Goal: Information Seeking & Learning: Check status

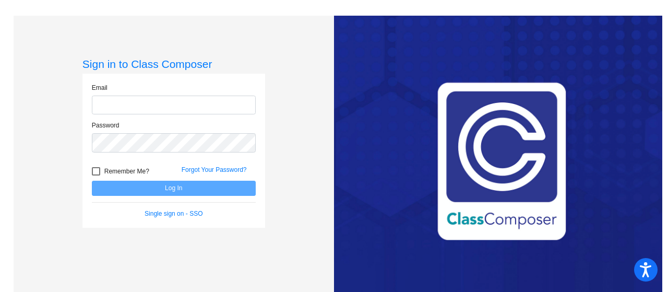
type input "[PERSON_NAME][EMAIL_ADDRESS][DOMAIN_NAME]"
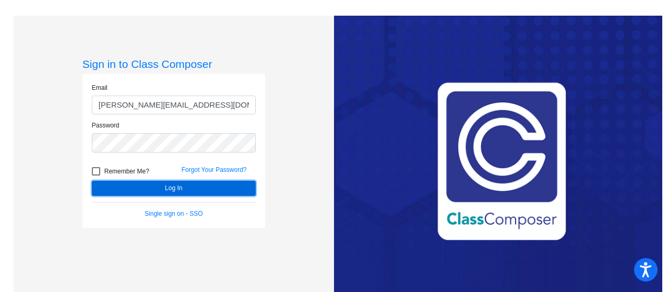
click at [206, 183] on button "Log In" at bounding box center [174, 188] width 164 height 15
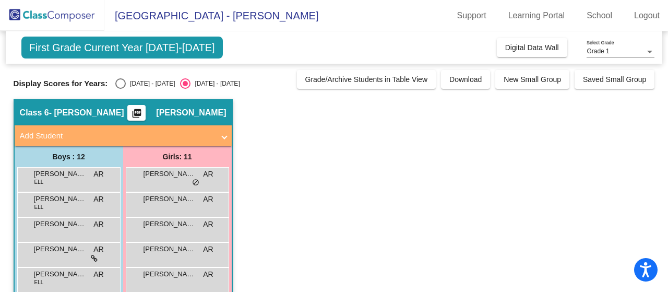
click at [125, 87] on div "Select an option" at bounding box center [120, 83] width 10 height 10
click at [121, 89] on input "[DATE] - [DATE]" at bounding box center [120, 89] width 1 height 1
radio input "true"
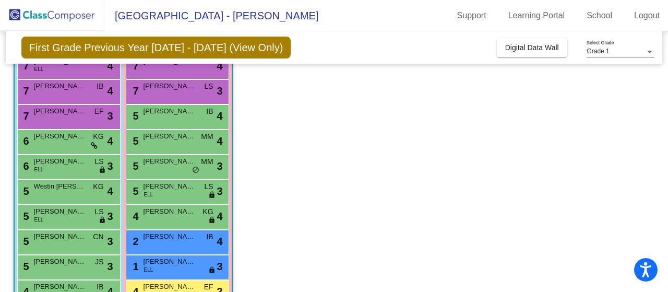
scroll to position [88, 0]
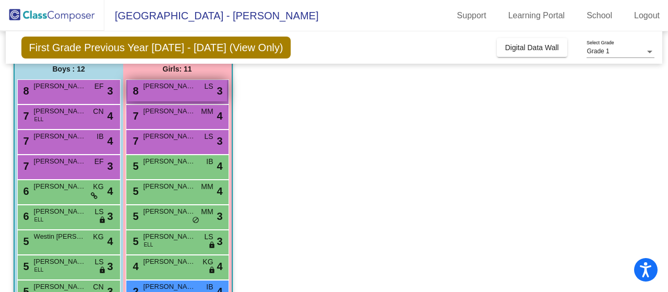
click at [152, 96] on div "8 [PERSON_NAME] lock do_not_disturb_alt 3" at bounding box center [177, 90] width 100 height 21
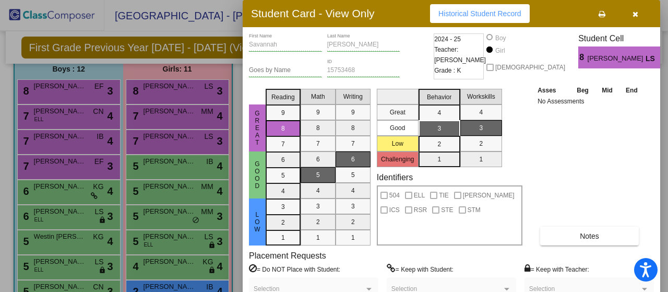
click at [634, 11] on icon "button" at bounding box center [635, 13] width 6 height 7
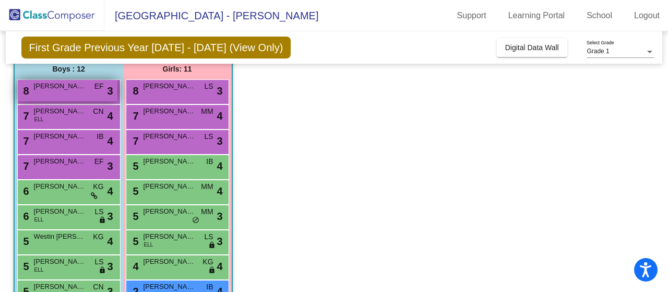
click at [76, 95] on div "8 [PERSON_NAME] EF lock do_not_disturb_alt 3" at bounding box center [68, 90] width 100 height 21
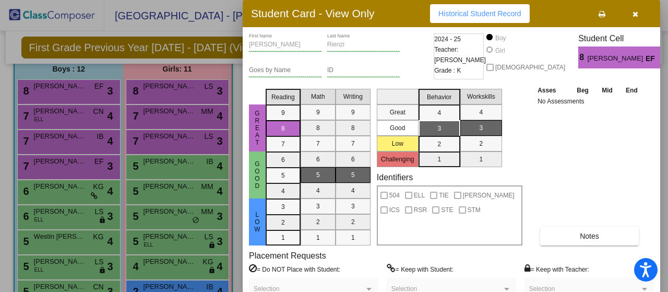
click at [634, 15] on icon "button" at bounding box center [635, 13] width 6 height 7
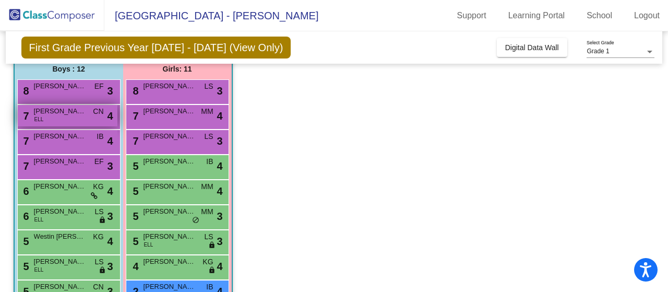
click at [100, 112] on span "CN" at bounding box center [98, 111] width 10 height 11
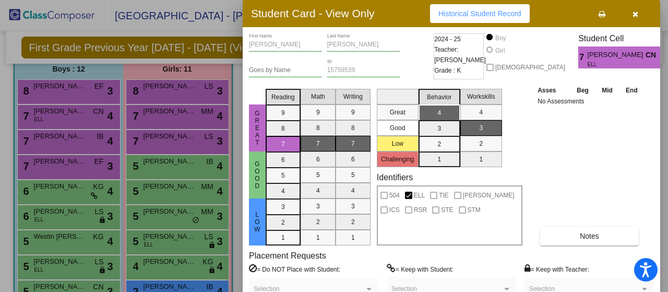
click at [639, 13] on button "button" at bounding box center [634, 13] width 33 height 19
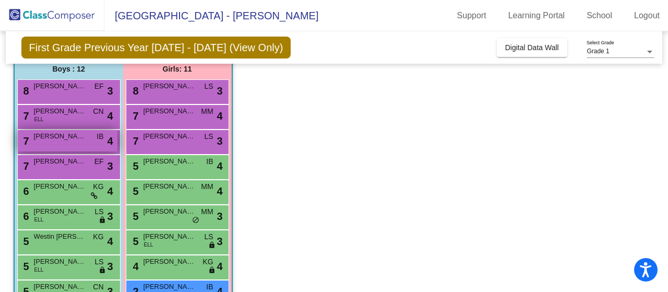
click at [68, 138] on span "[PERSON_NAME]" at bounding box center [60, 136] width 52 height 10
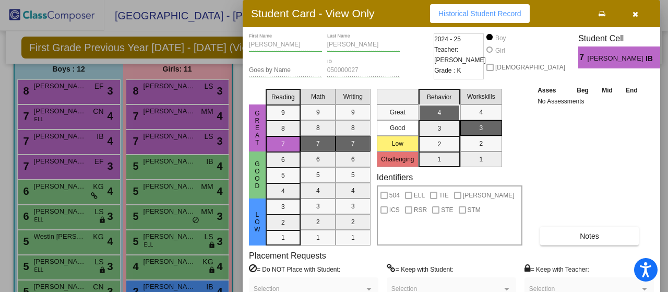
click at [631, 9] on button "button" at bounding box center [634, 13] width 33 height 19
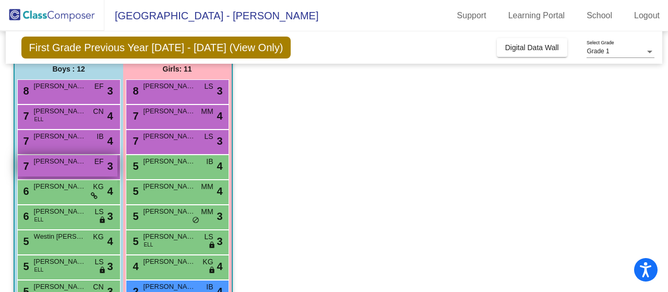
click at [71, 169] on div "7 [PERSON_NAME] lock do_not_disturb_alt 3" at bounding box center [68, 165] width 100 height 21
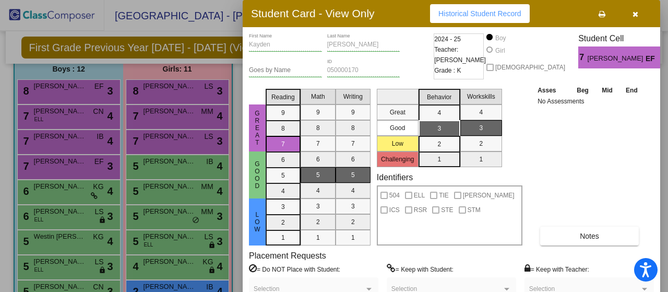
click at [635, 8] on button "button" at bounding box center [634, 13] width 33 height 19
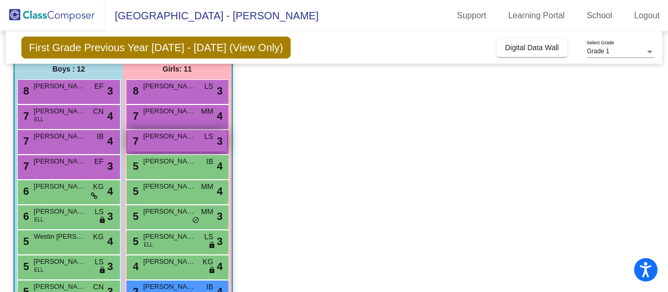
click at [186, 140] on span "[PERSON_NAME]" at bounding box center [169, 136] width 52 height 10
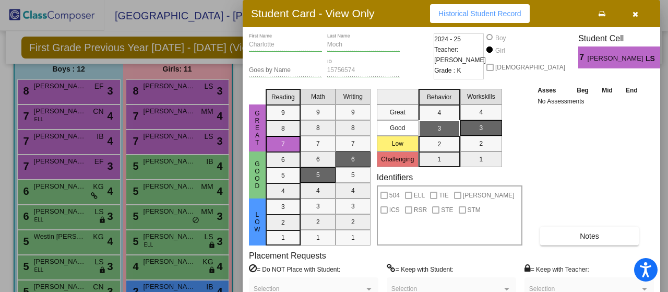
click at [639, 11] on button "button" at bounding box center [634, 13] width 33 height 19
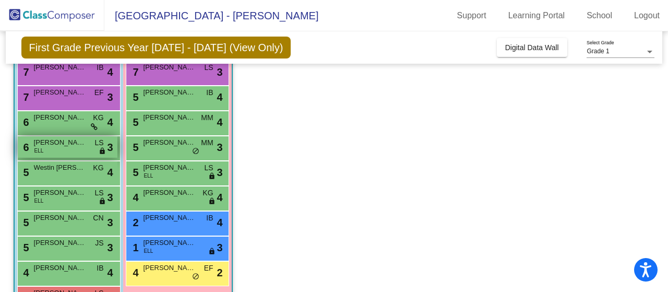
scroll to position [140, 0]
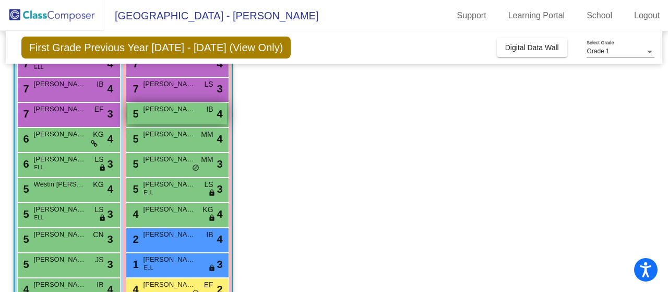
click at [178, 120] on div "5 [PERSON_NAME] IB lock do_not_disturb_alt 4" at bounding box center [177, 113] width 100 height 21
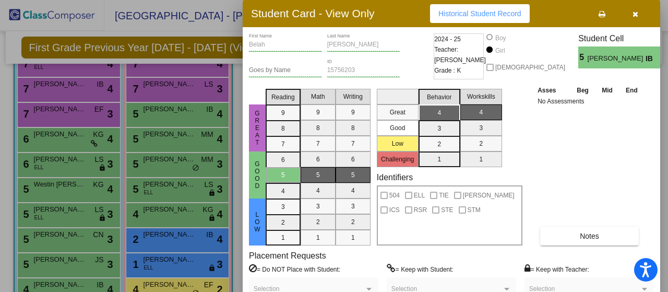
click at [631, 14] on button "button" at bounding box center [634, 13] width 33 height 19
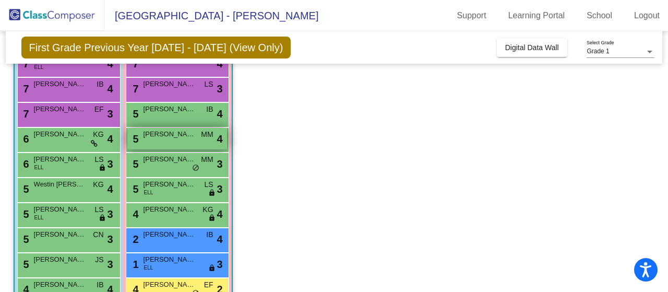
click at [170, 145] on div "5 [PERSON_NAME] MM lock do_not_disturb_alt 4" at bounding box center [177, 138] width 100 height 21
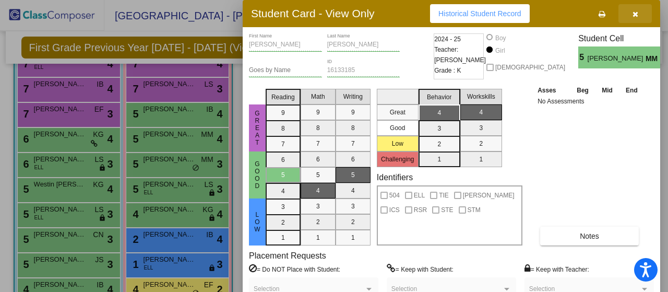
click at [629, 12] on button "button" at bounding box center [634, 13] width 33 height 19
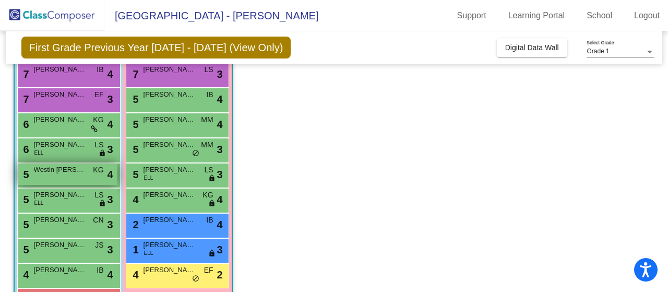
scroll to position [192, 0]
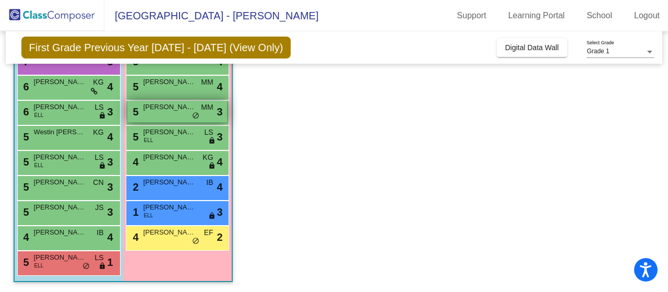
click at [173, 111] on span "[PERSON_NAME]" at bounding box center [169, 107] width 52 height 10
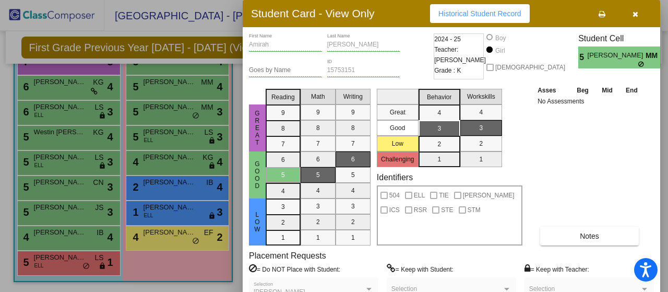
click at [638, 15] on button "button" at bounding box center [634, 13] width 33 height 19
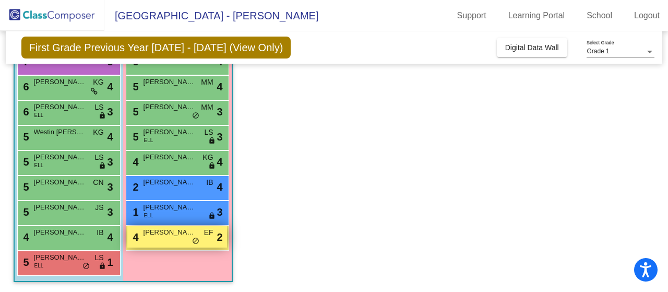
click at [160, 235] on span "[PERSON_NAME]" at bounding box center [169, 232] width 52 height 10
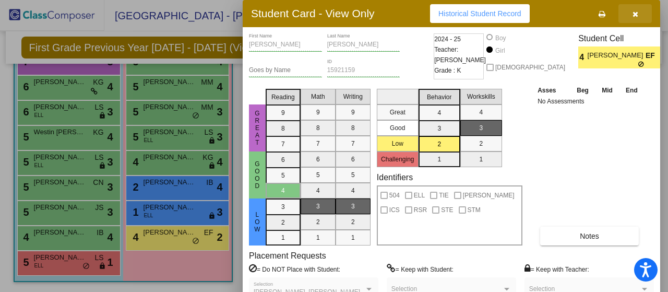
click at [631, 14] on button "button" at bounding box center [634, 13] width 33 height 19
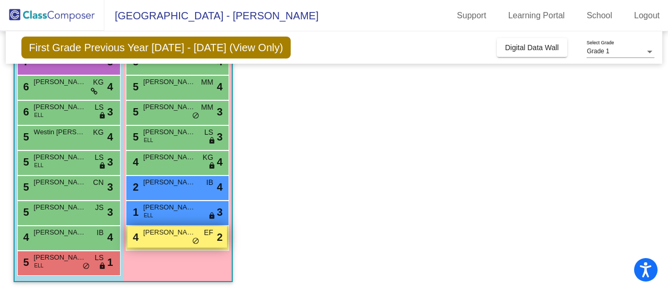
click at [172, 234] on span "[PERSON_NAME]" at bounding box center [169, 232] width 52 height 10
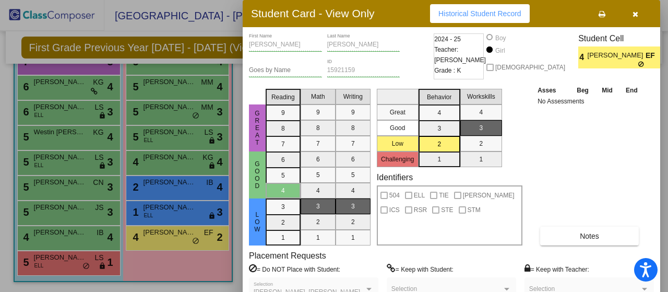
click at [461, 19] on button "Historical Student Record" at bounding box center [480, 13] width 100 height 19
